Goal: Find specific page/section: Find specific page/section

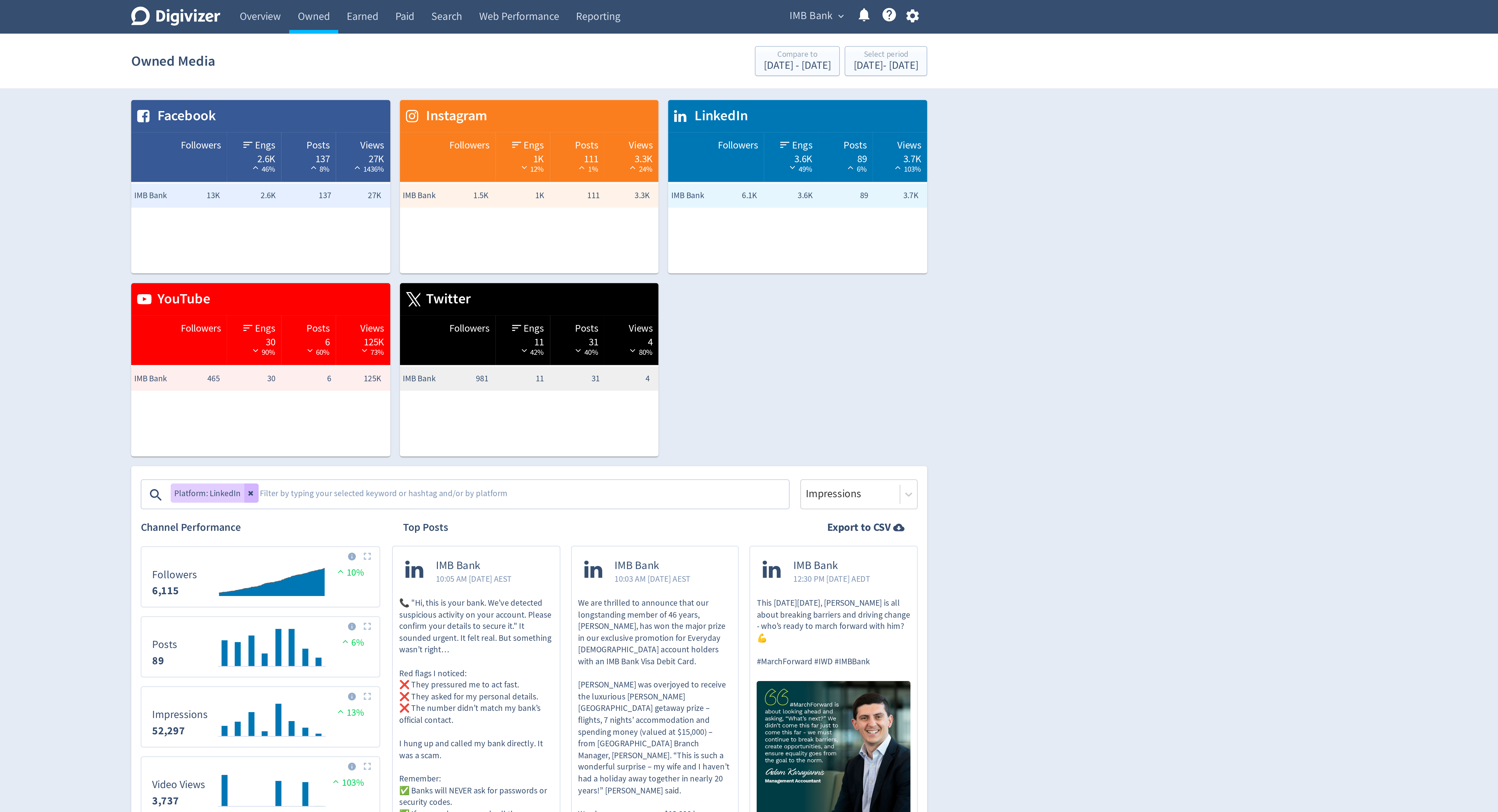
click at [873, 5] on span "IMB Bank" at bounding box center [869, 7] width 18 height 8
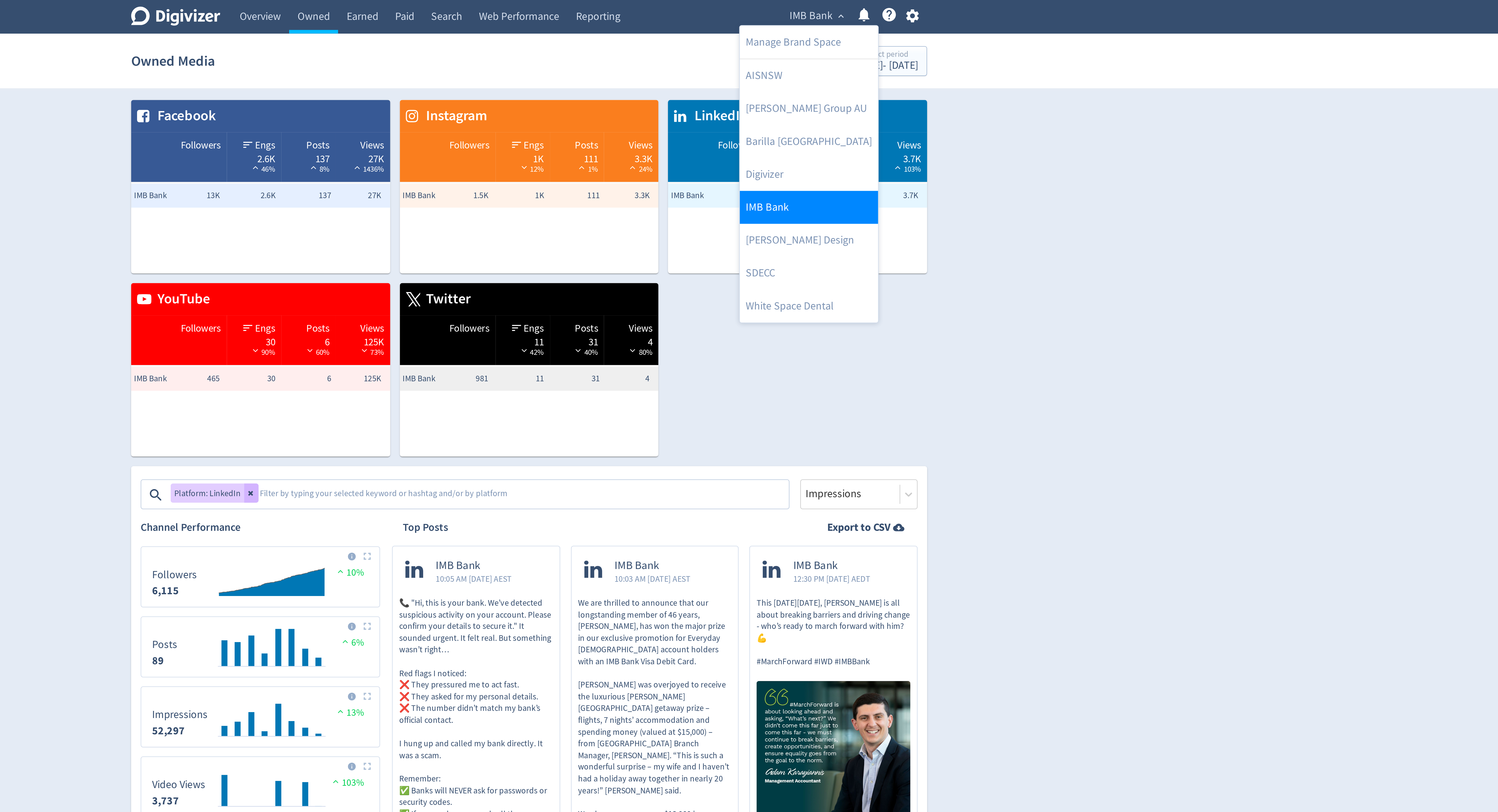
click at [857, 93] on link "IMB Bank" at bounding box center [868, 88] width 58 height 14
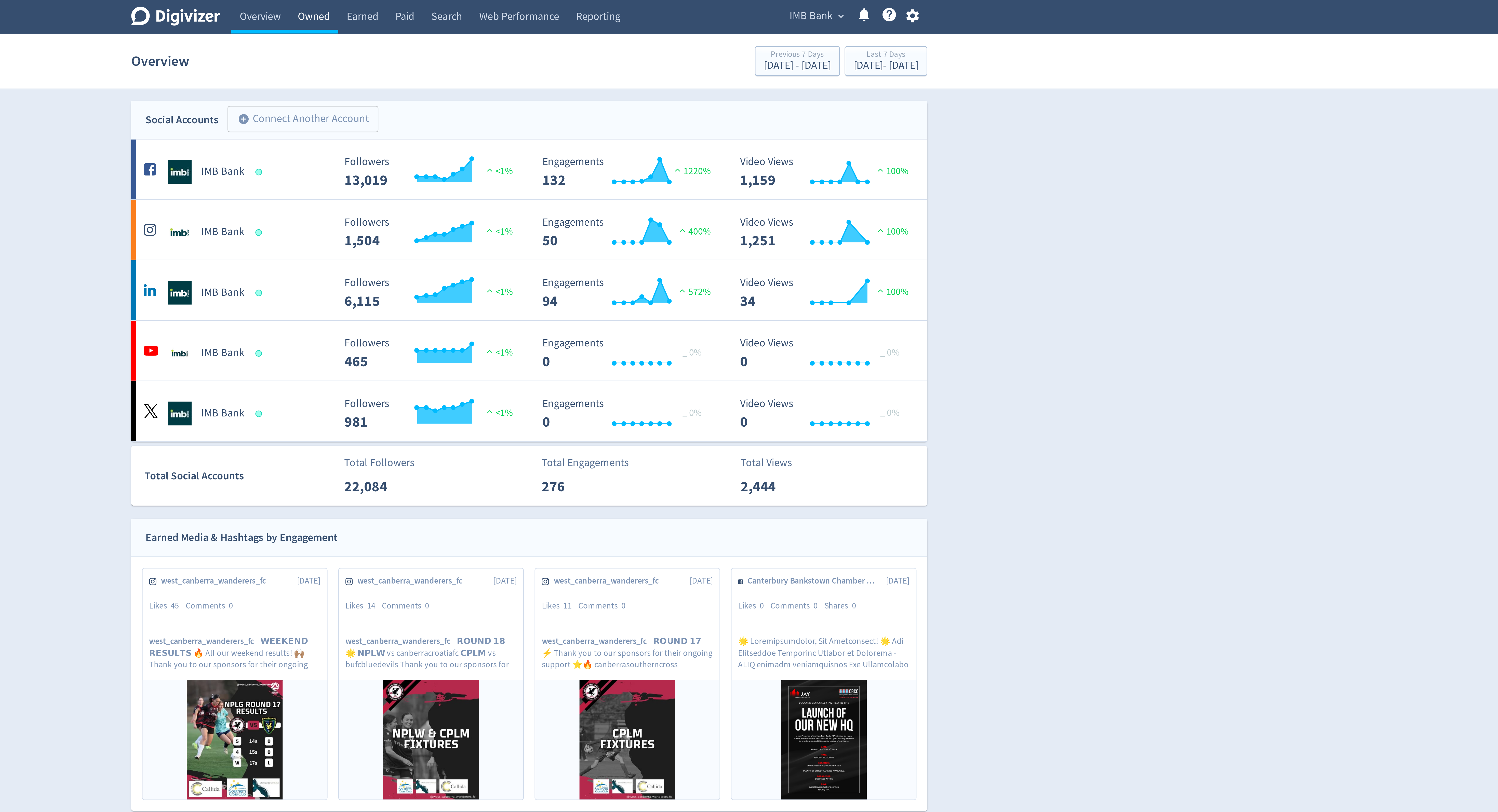
click at [657, 11] on link "Owned" at bounding box center [657, 7] width 21 height 14
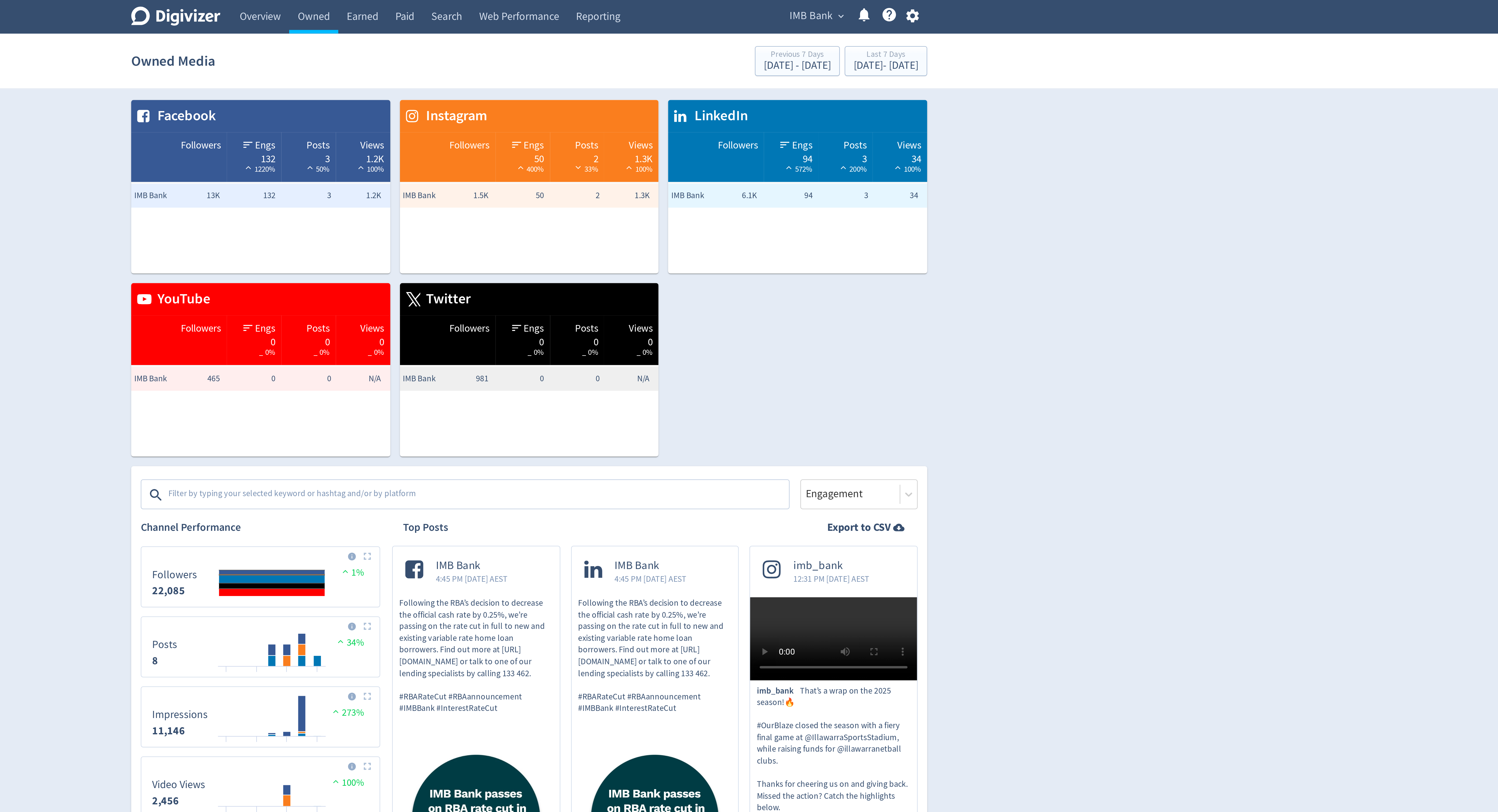
click at [699, 210] on textarea at bounding box center [726, 210] width 264 height 10
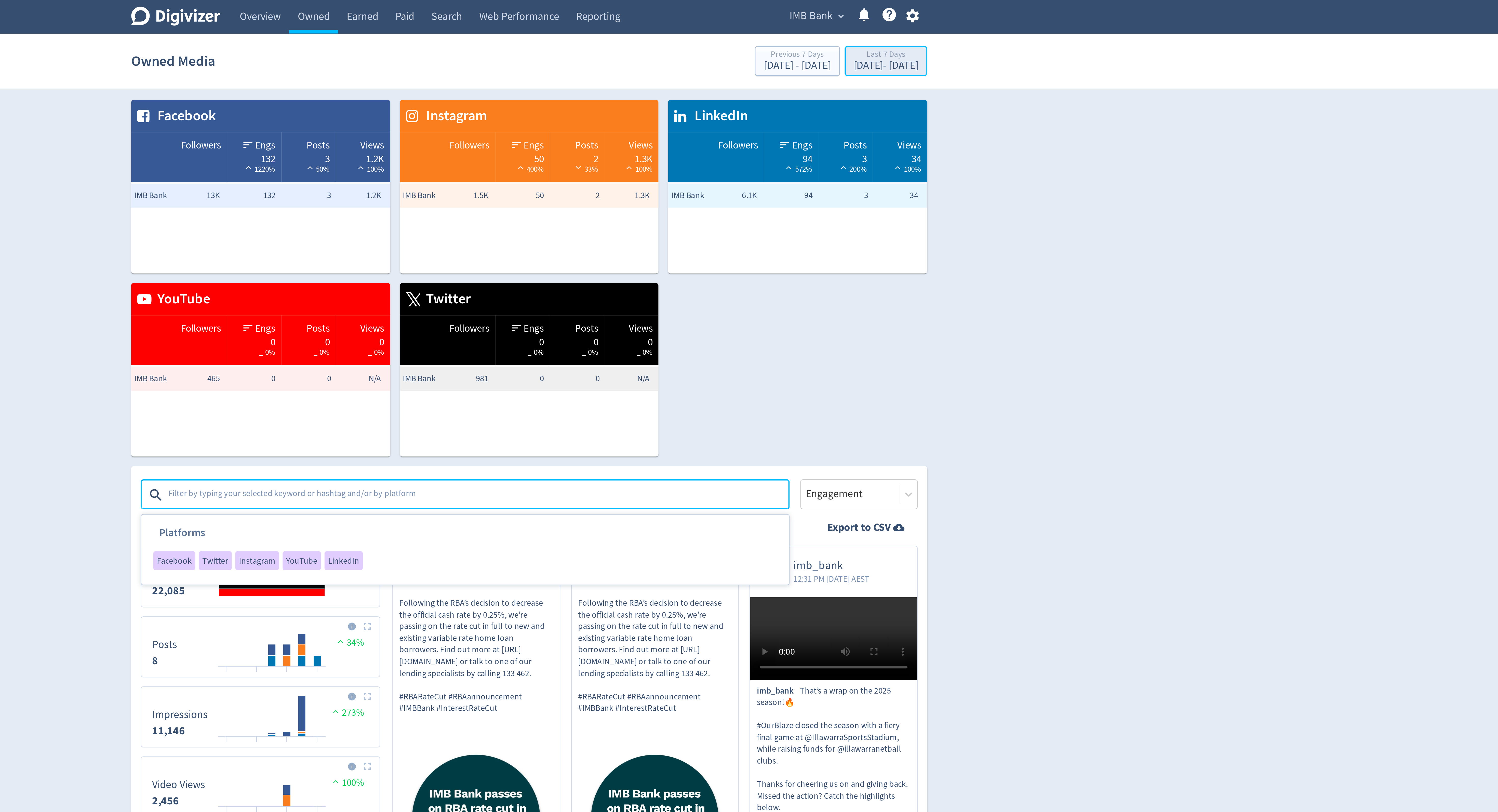
click at [887, 28] on div "[DATE] - [DATE]" at bounding box center [901, 28] width 28 height 5
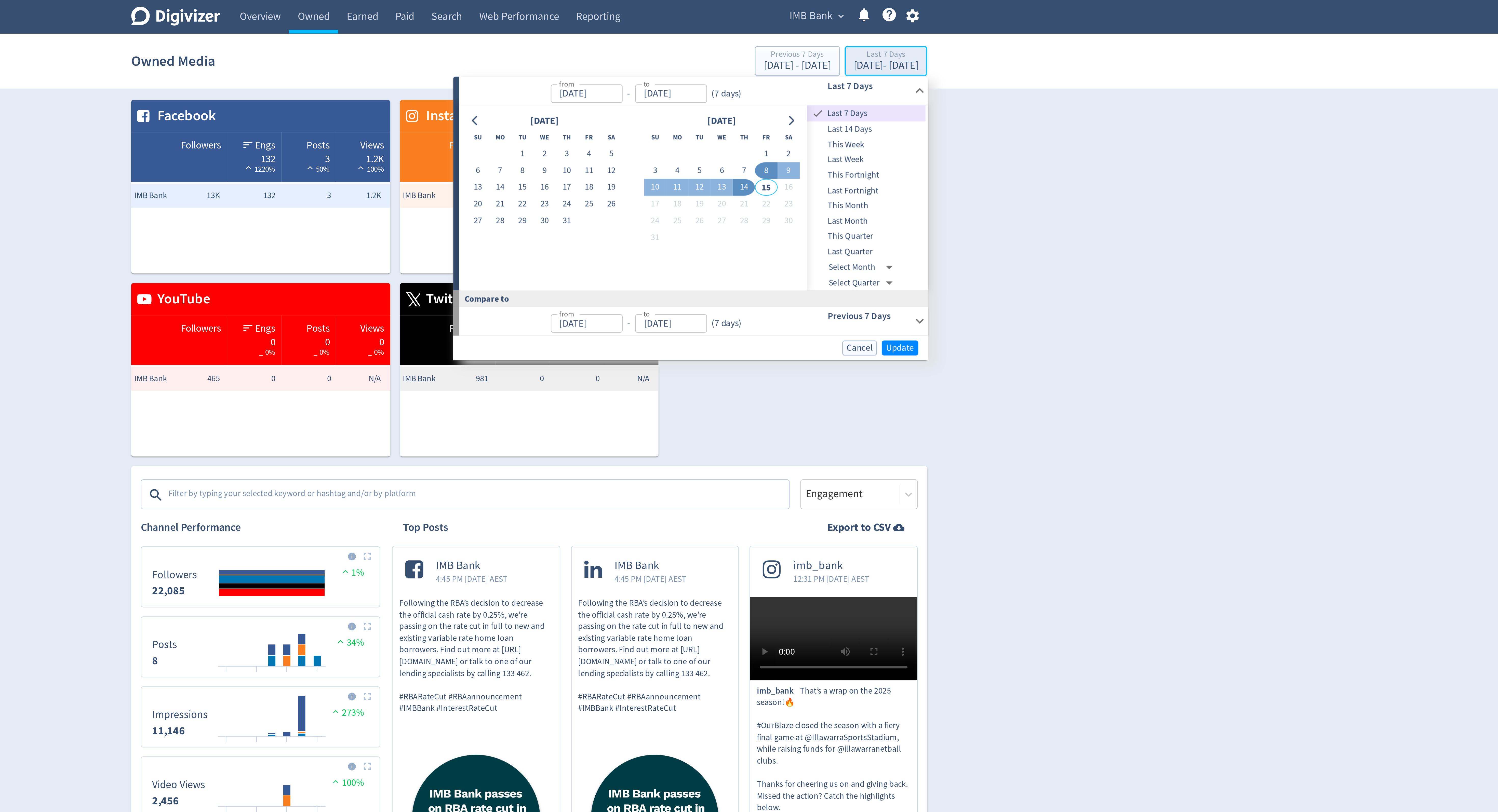
type input "[DATE]"
click at [727, 51] on icon "Go to previous month" at bounding box center [726, 52] width 4 height 4
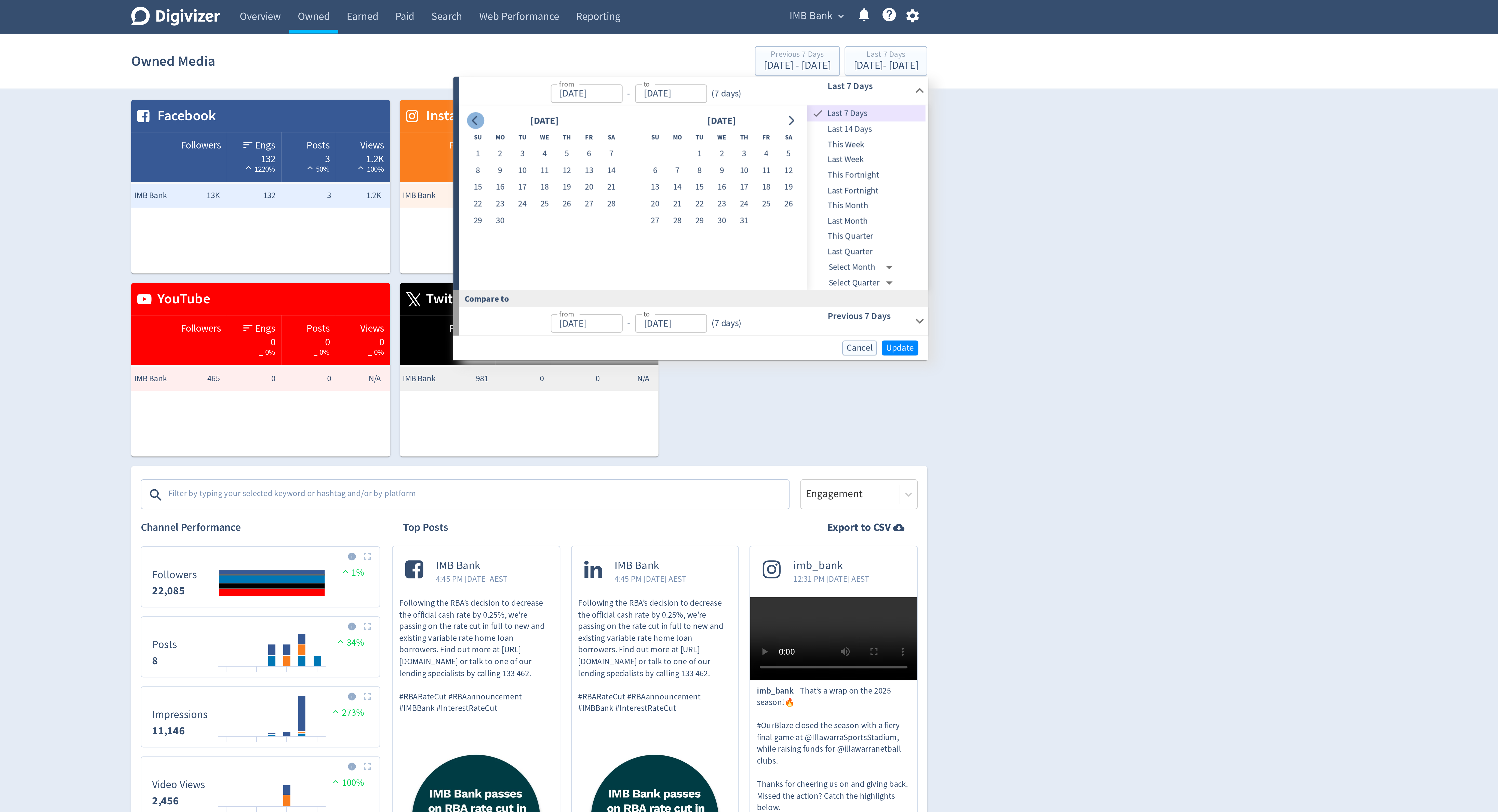
click at [727, 51] on icon "Go to previous month" at bounding box center [726, 52] width 4 height 4
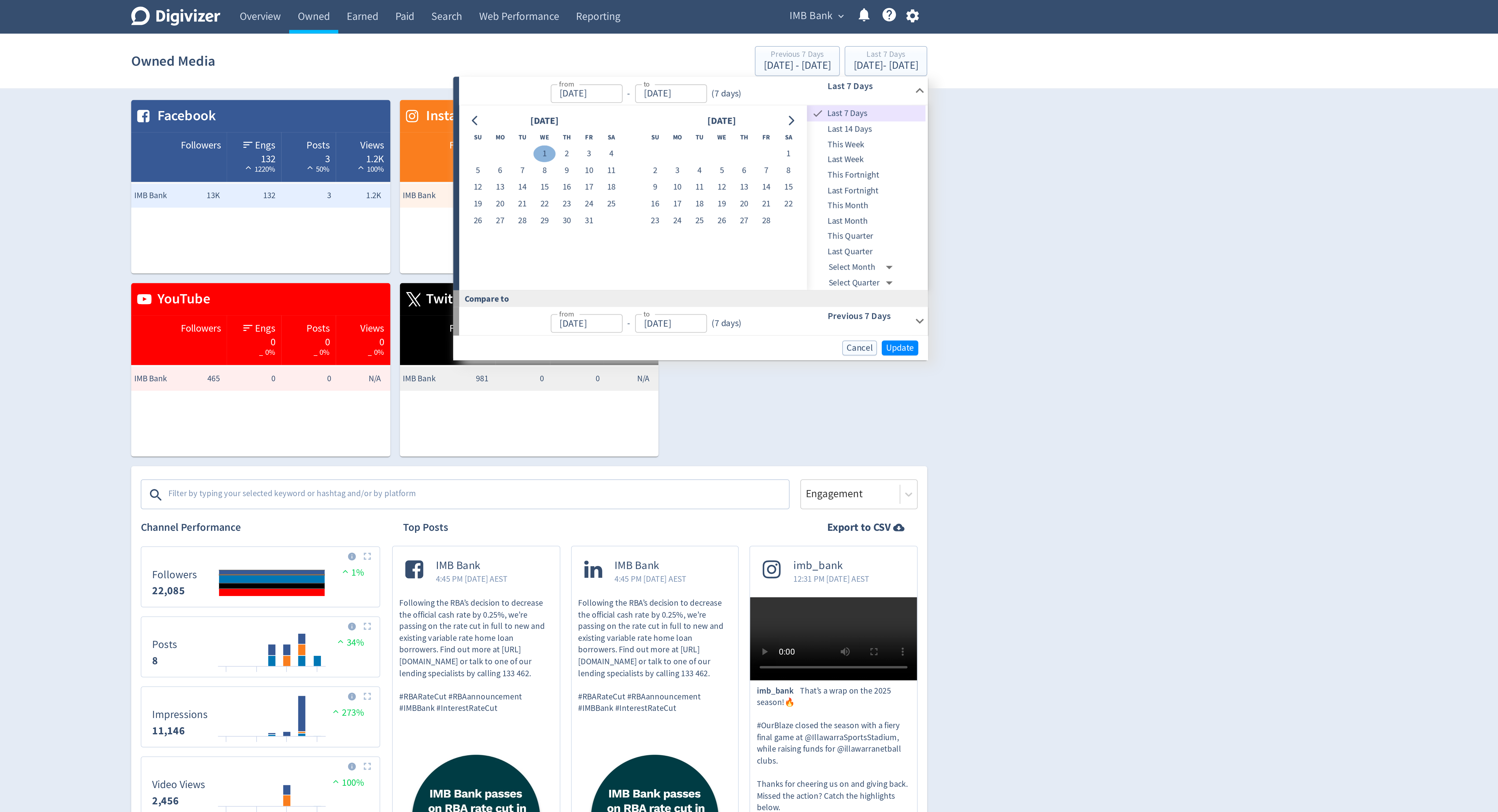
click at [754, 68] on button "1" at bounding box center [756, 65] width 10 height 7
type input "[DATE]"
click at [861, 52] on icon "Go to next month" at bounding box center [860, 52] width 2 height 4
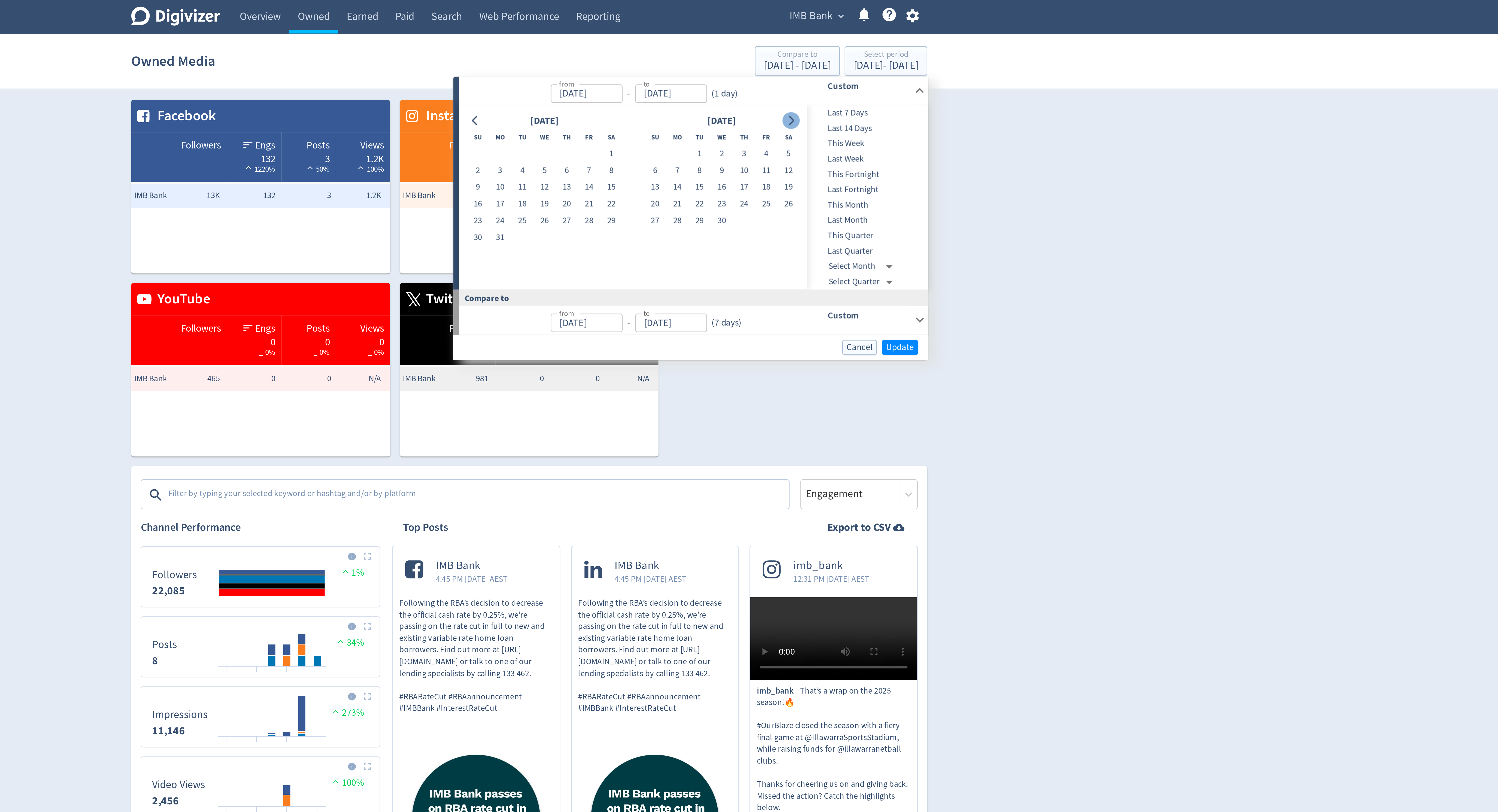
click at [861, 52] on icon "Go to next month" at bounding box center [860, 52] width 2 height 4
click at [836, 79] on button "14" at bounding box center [841, 79] width 10 height 7
type input "[DATE]"
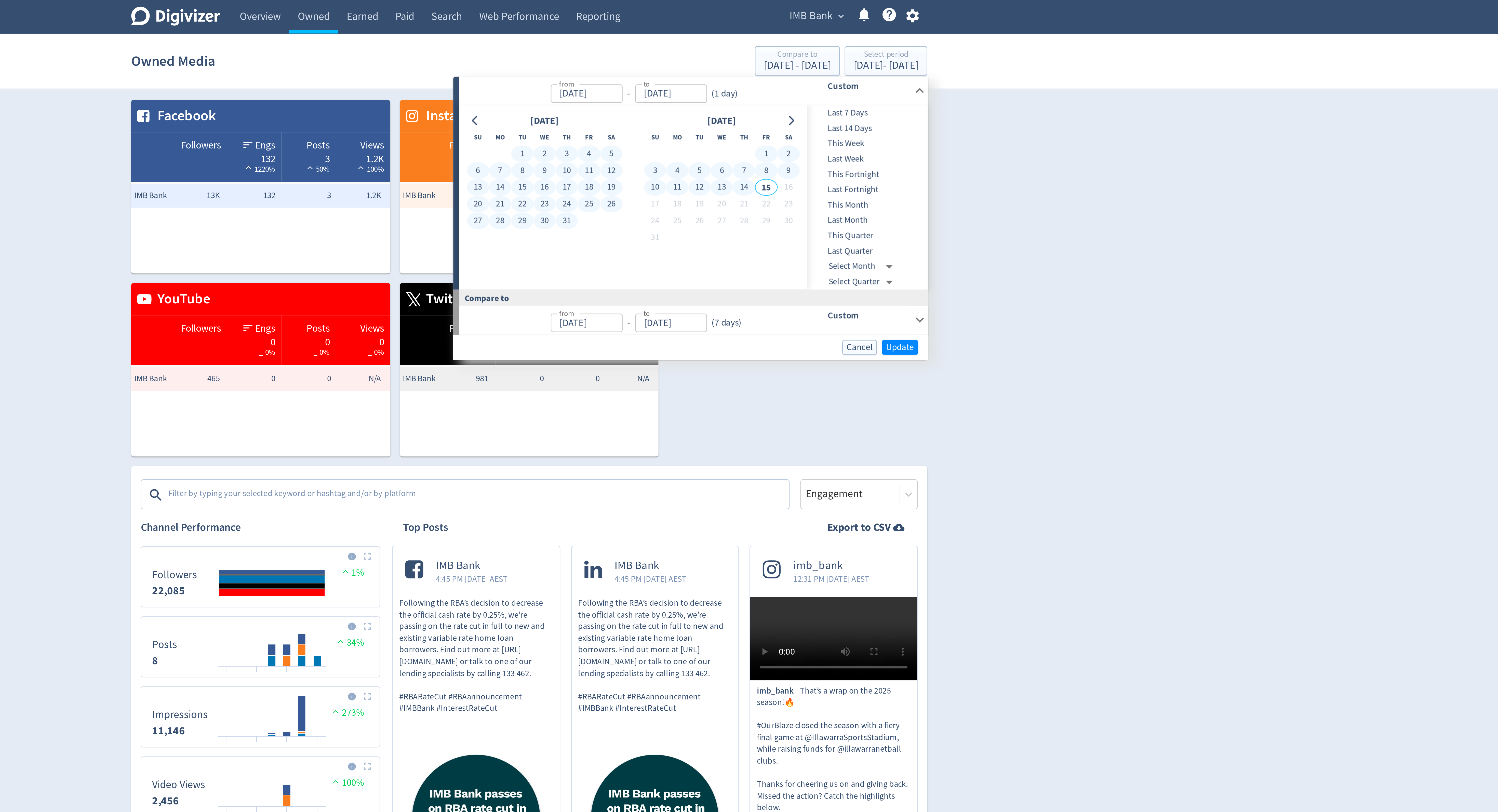
type input "[DATE]"
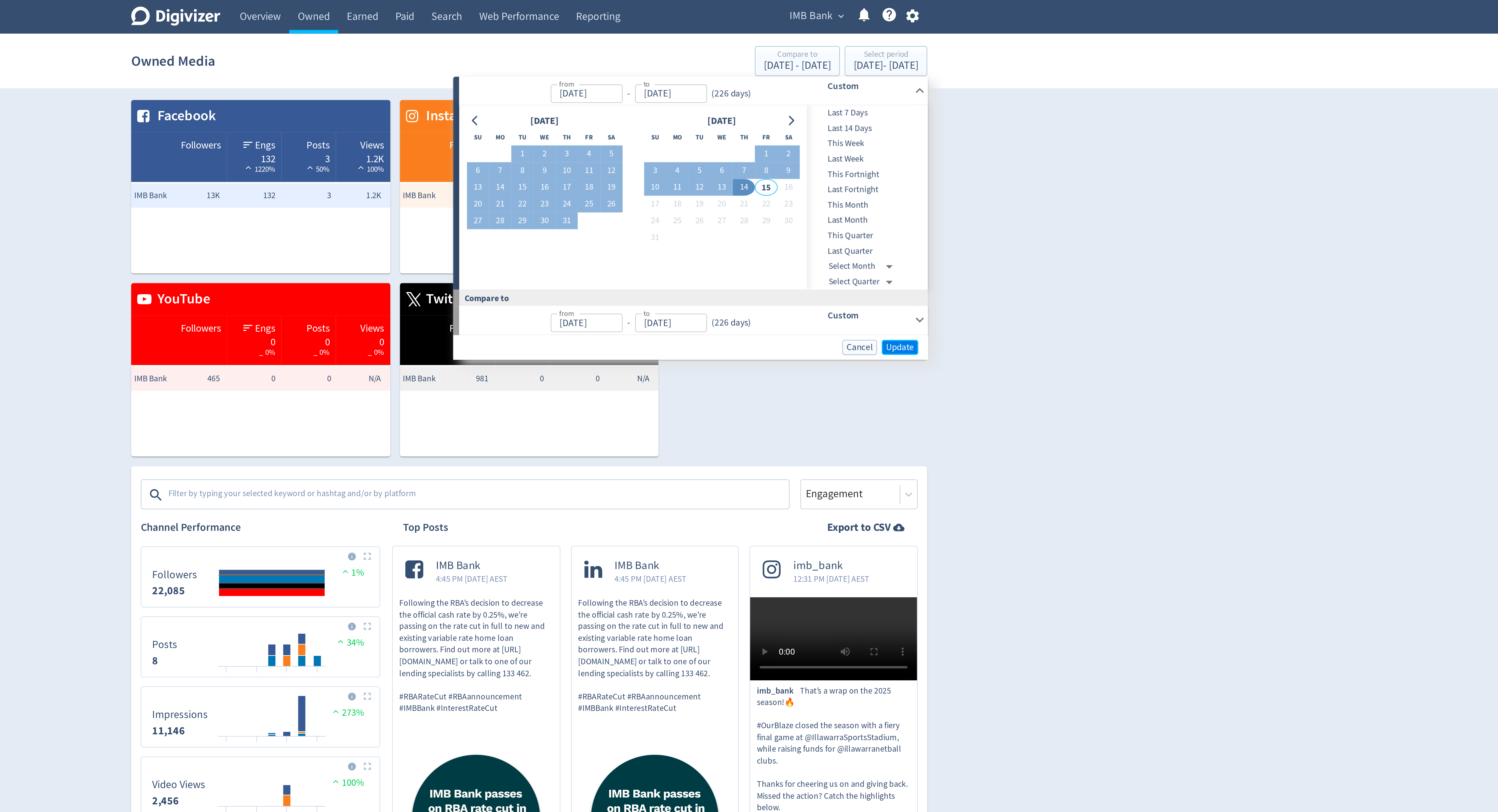
click at [900, 149] on span "Update" at bounding box center [906, 148] width 12 height 3
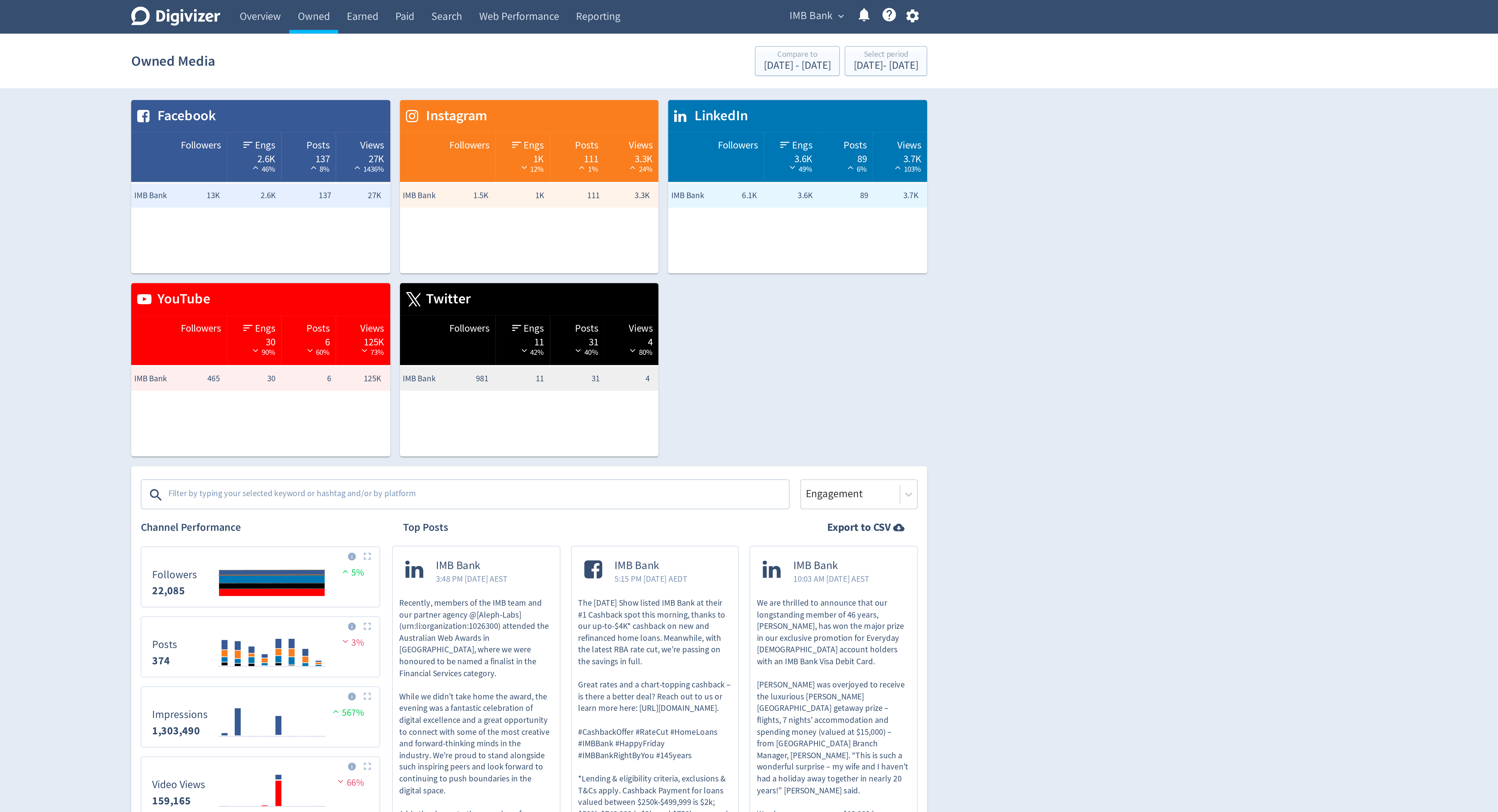
click at [770, 209] on textarea at bounding box center [726, 210] width 264 height 10
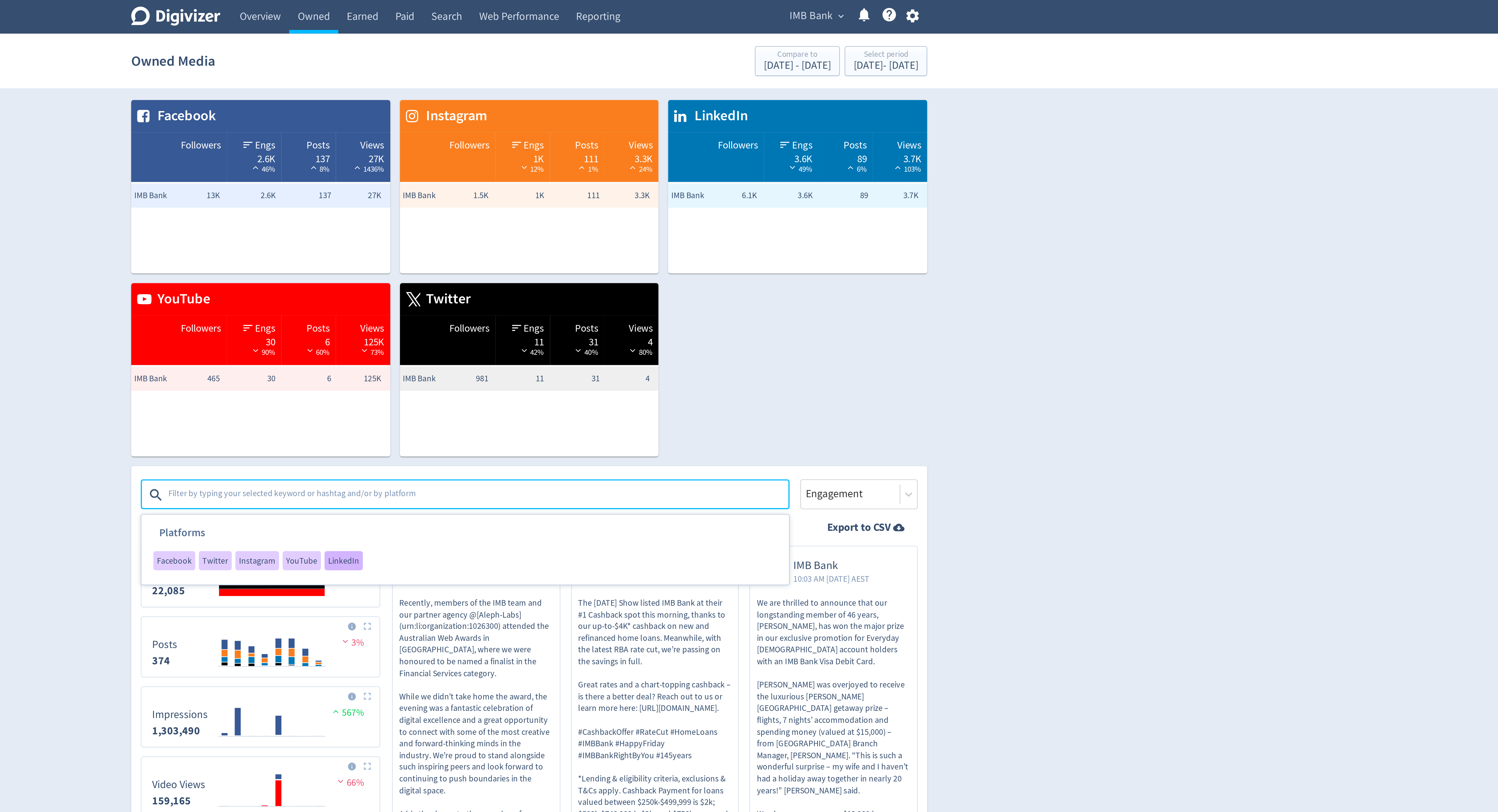
click at [666, 240] on span "LinkedIn" at bounding box center [670, 238] width 13 height 3
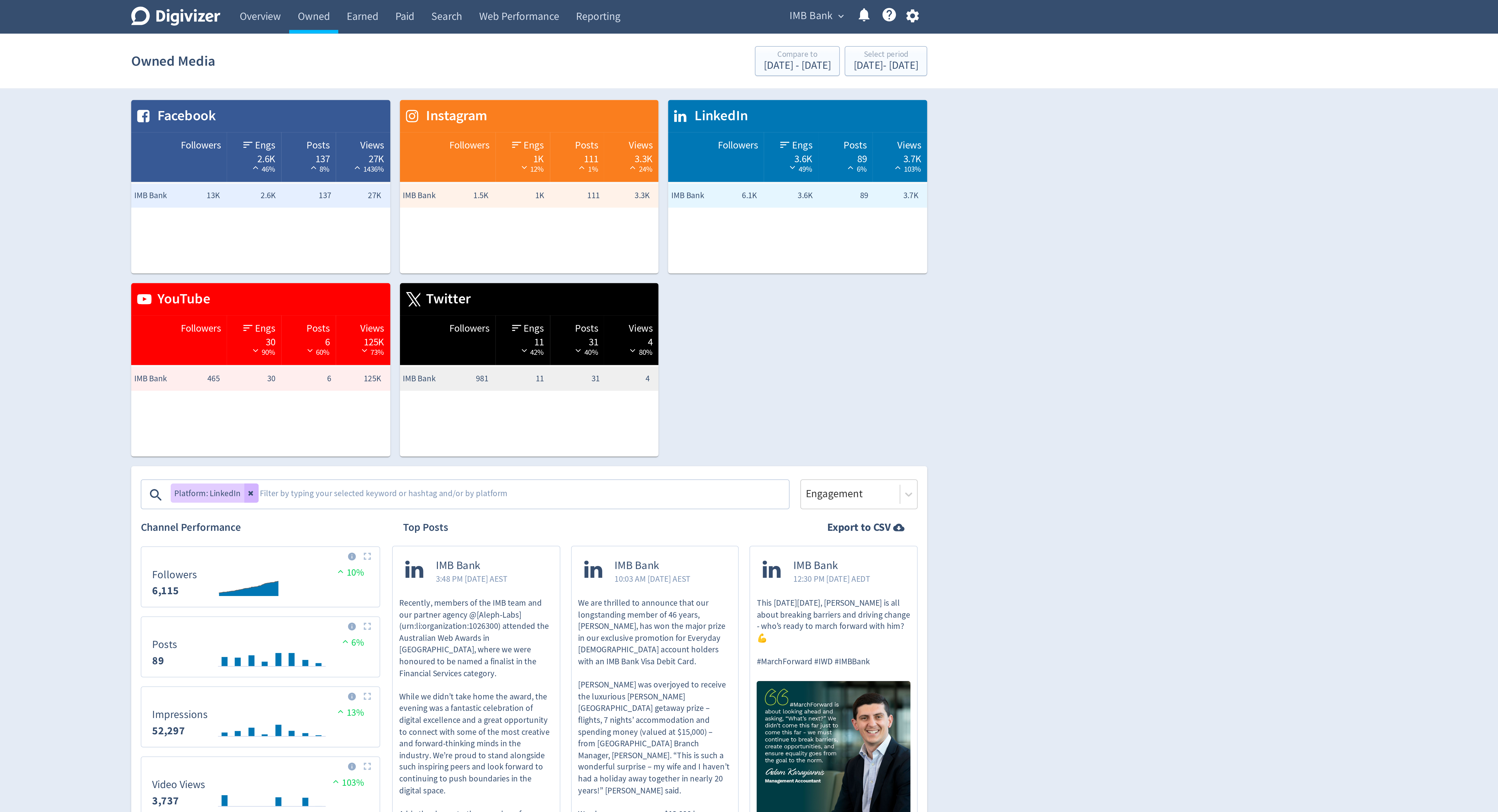
click at [713, 211] on textarea at bounding box center [746, 210] width 225 height 10
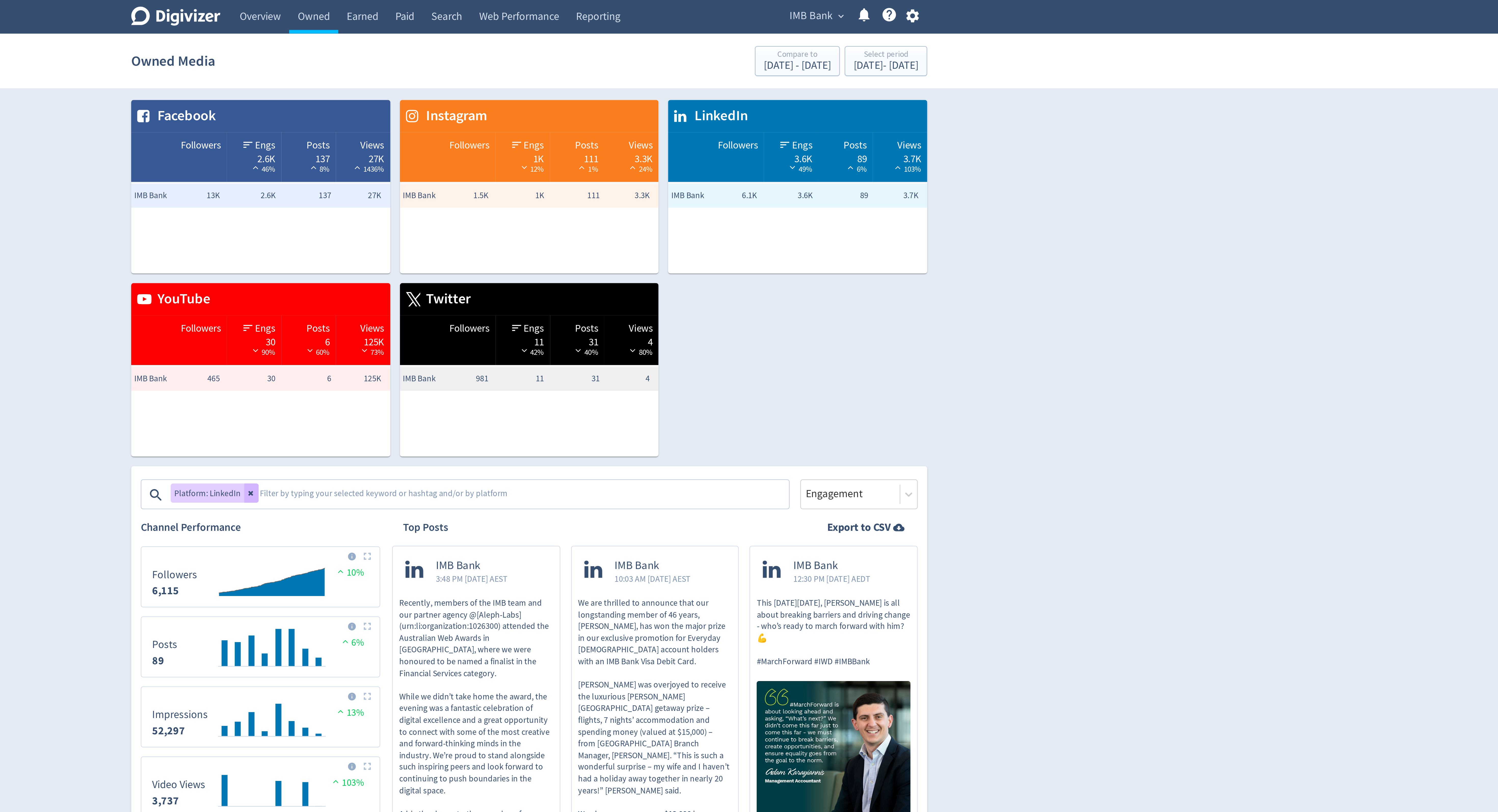
click at [666, 214] on textarea at bounding box center [746, 210] width 225 height 10
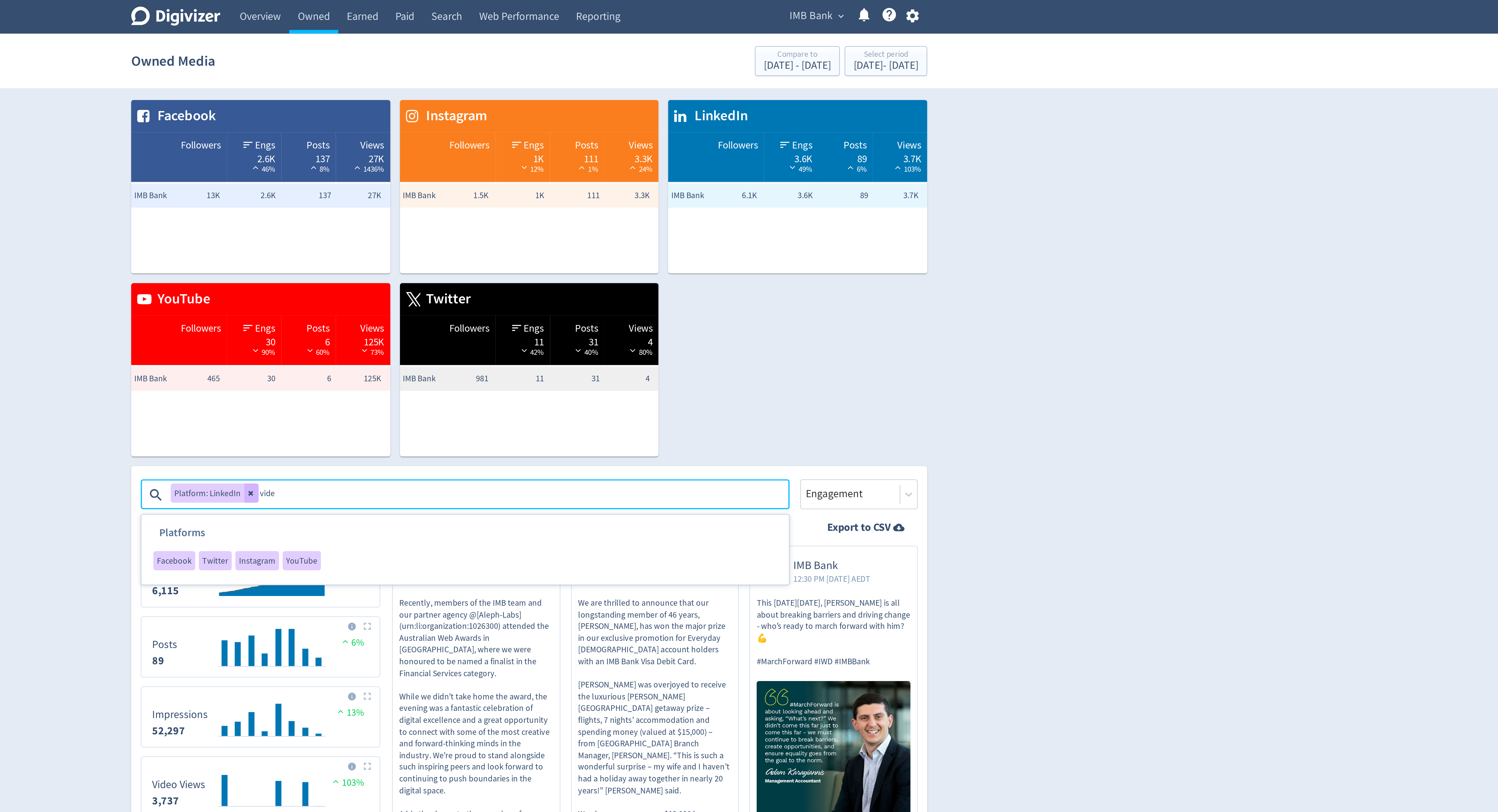
type textarea "video"
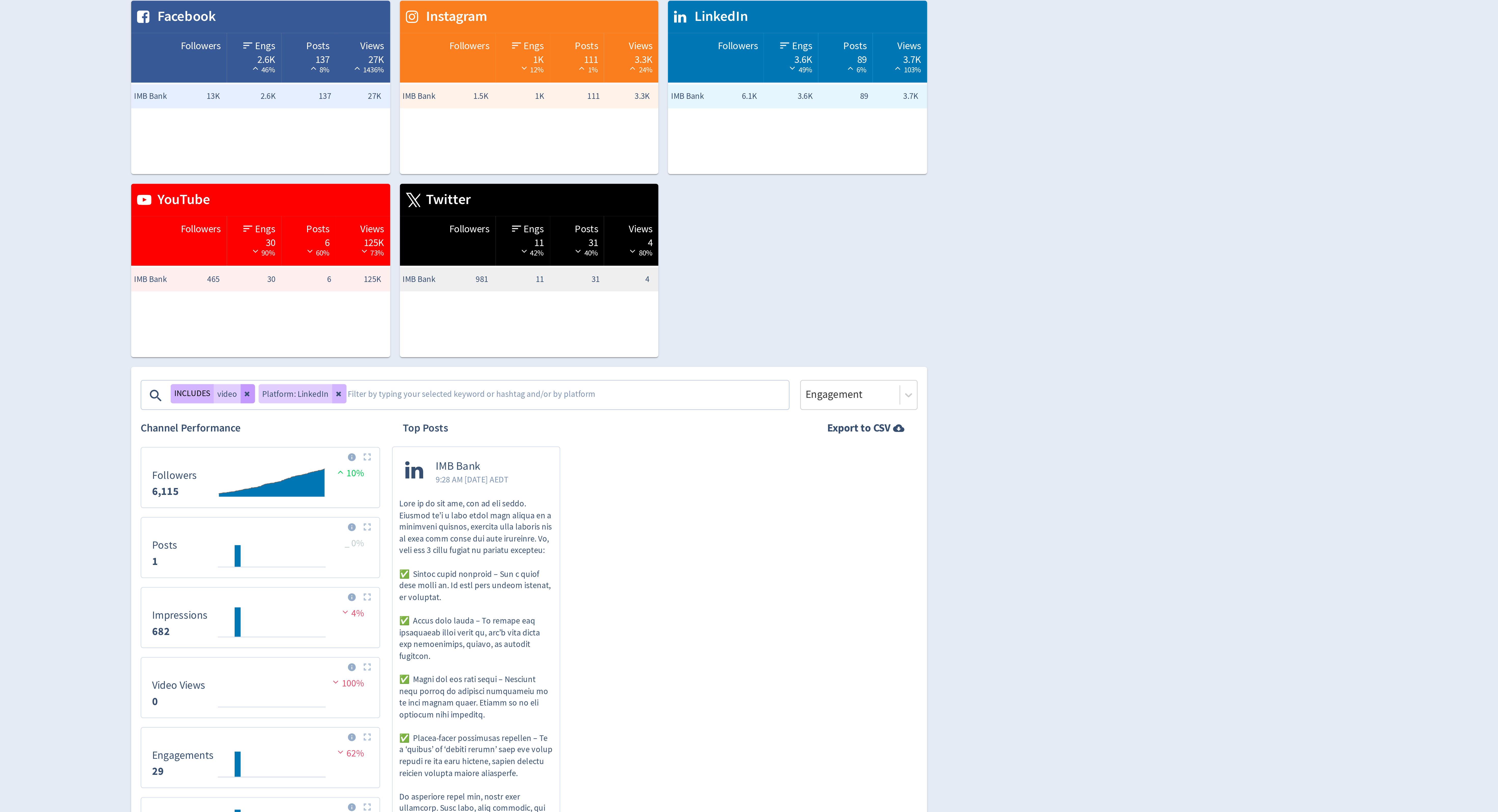
click at [628, 212] on icon at bounding box center [629, 210] width 3 height 3
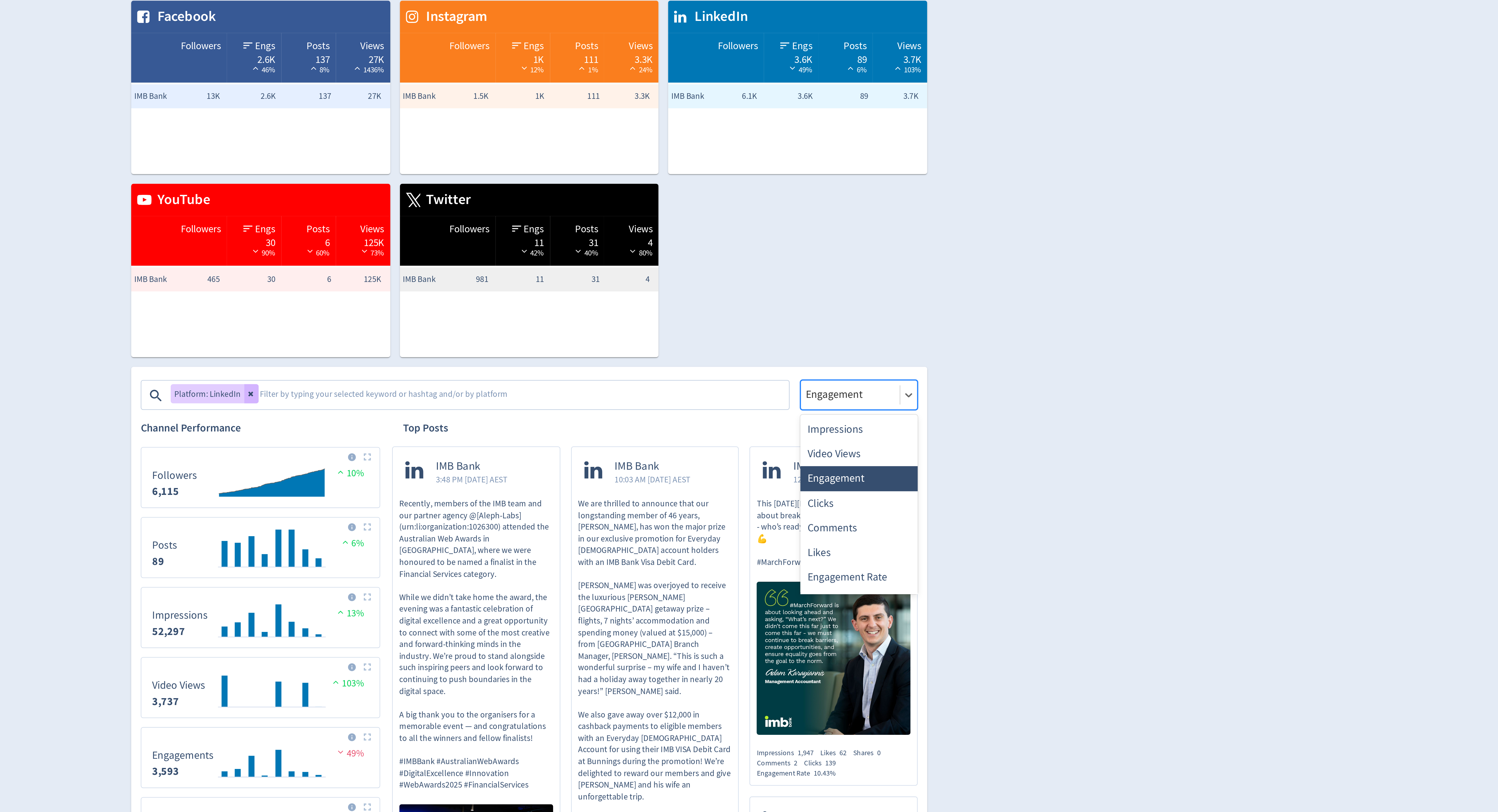
click at [898, 214] on div "Engagement" at bounding box center [889, 210] width 50 height 13
click at [889, 232] on div "Video Views" at bounding box center [889, 235] width 50 height 10
